Goal: Information Seeking & Learning: Learn about a topic

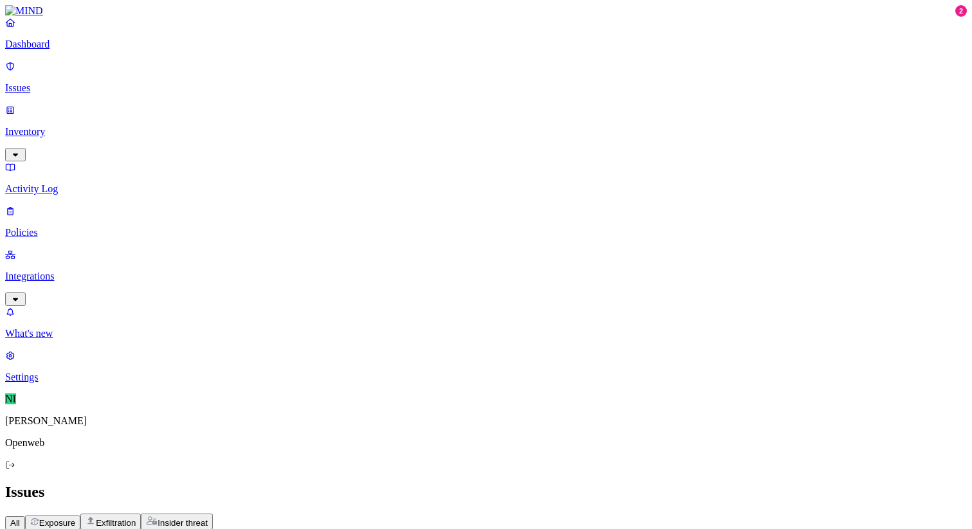
scroll to position [239, 0]
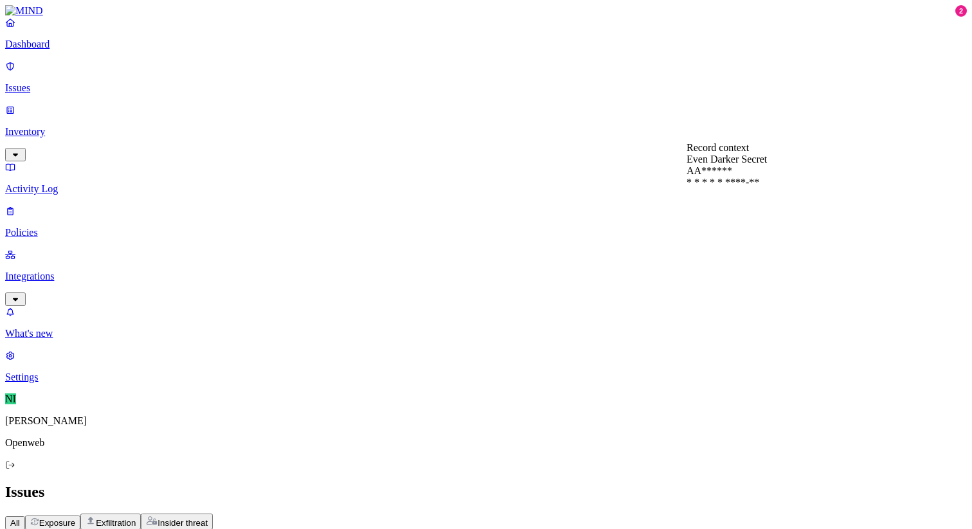
scroll to position [319, 0]
